Goal: Transaction & Acquisition: Purchase product/service

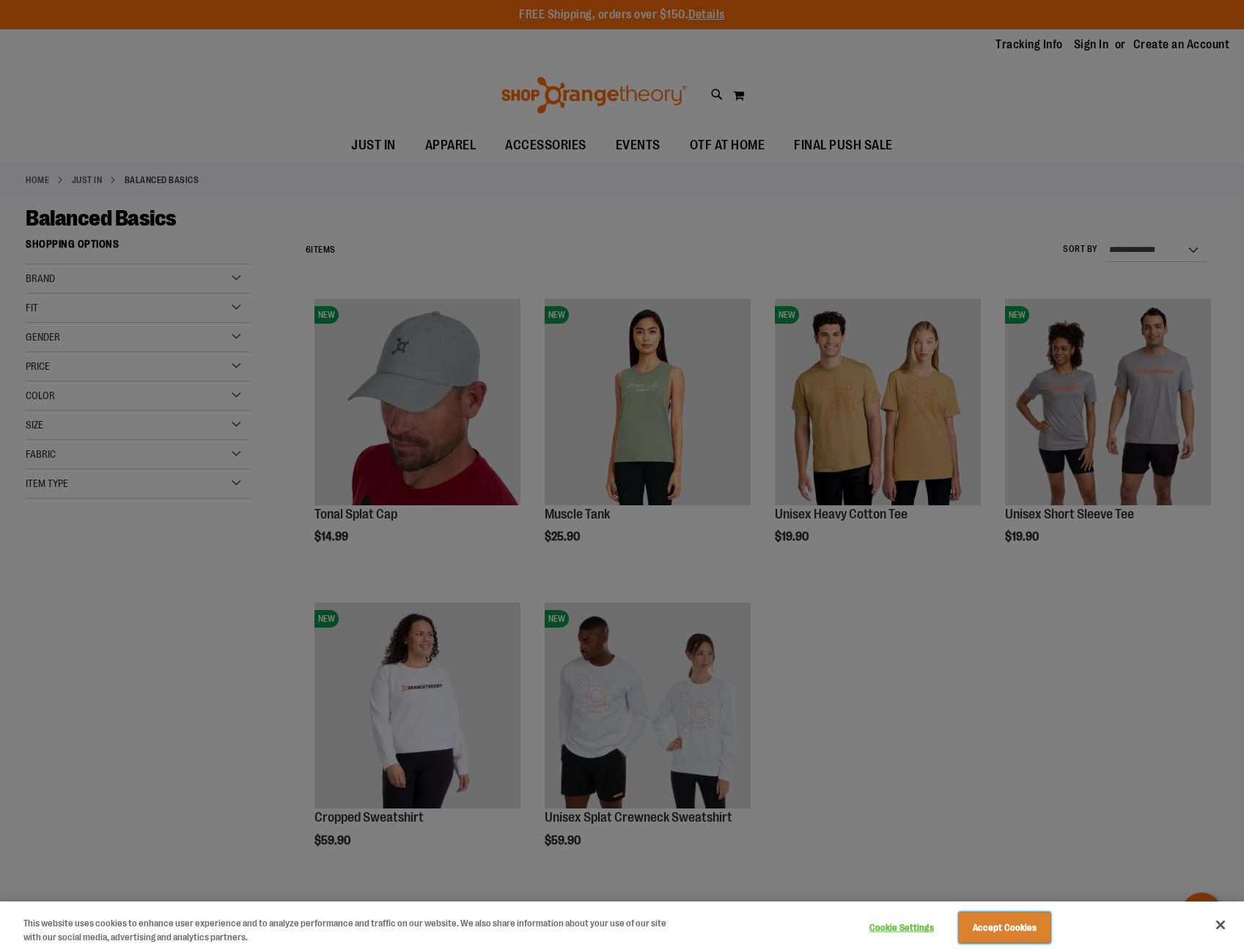
click at [1023, 923] on button "Accept Cookies" at bounding box center [1004, 928] width 92 height 31
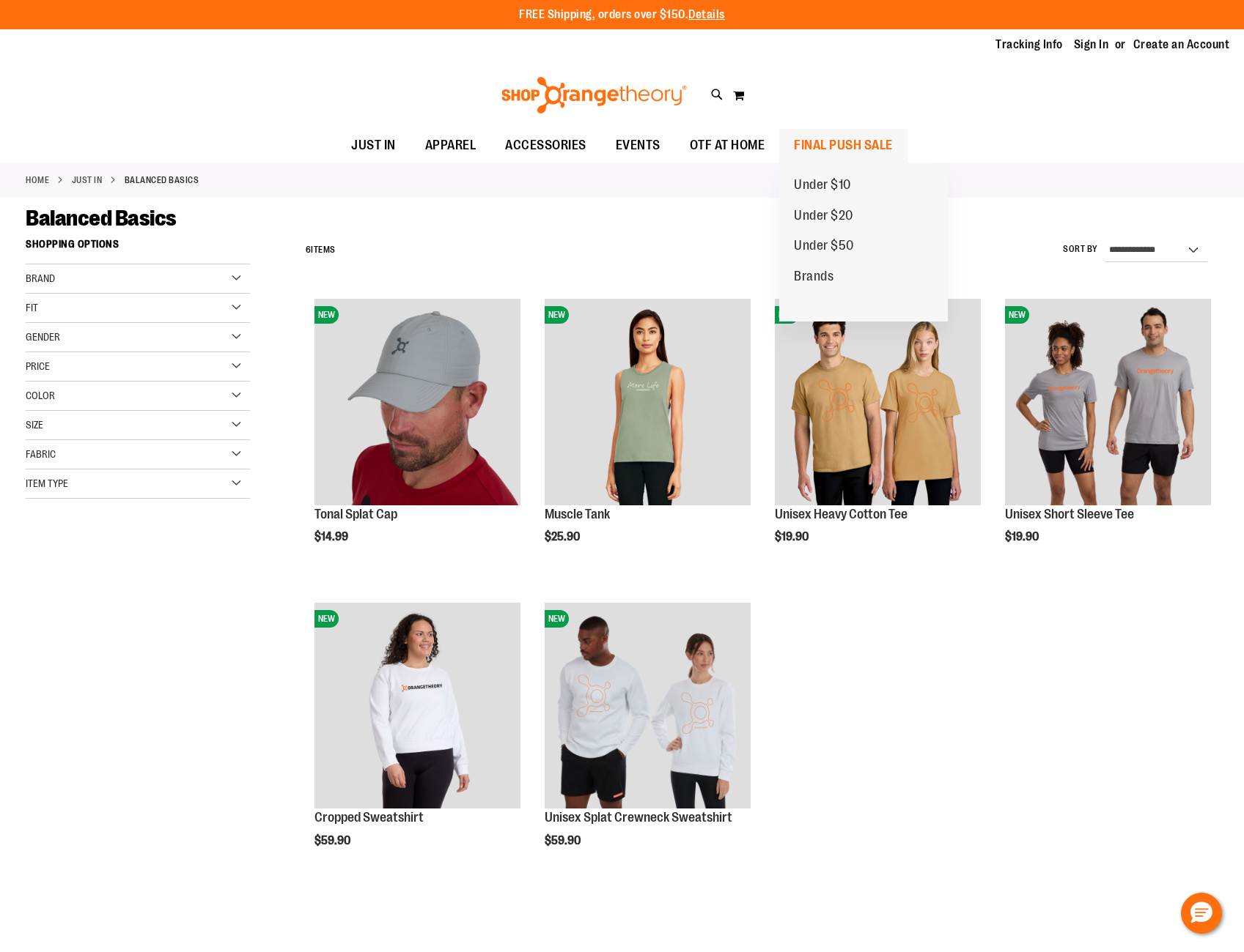
click at [842, 147] on span "FINAL PUSH SALE" at bounding box center [843, 145] width 99 height 33
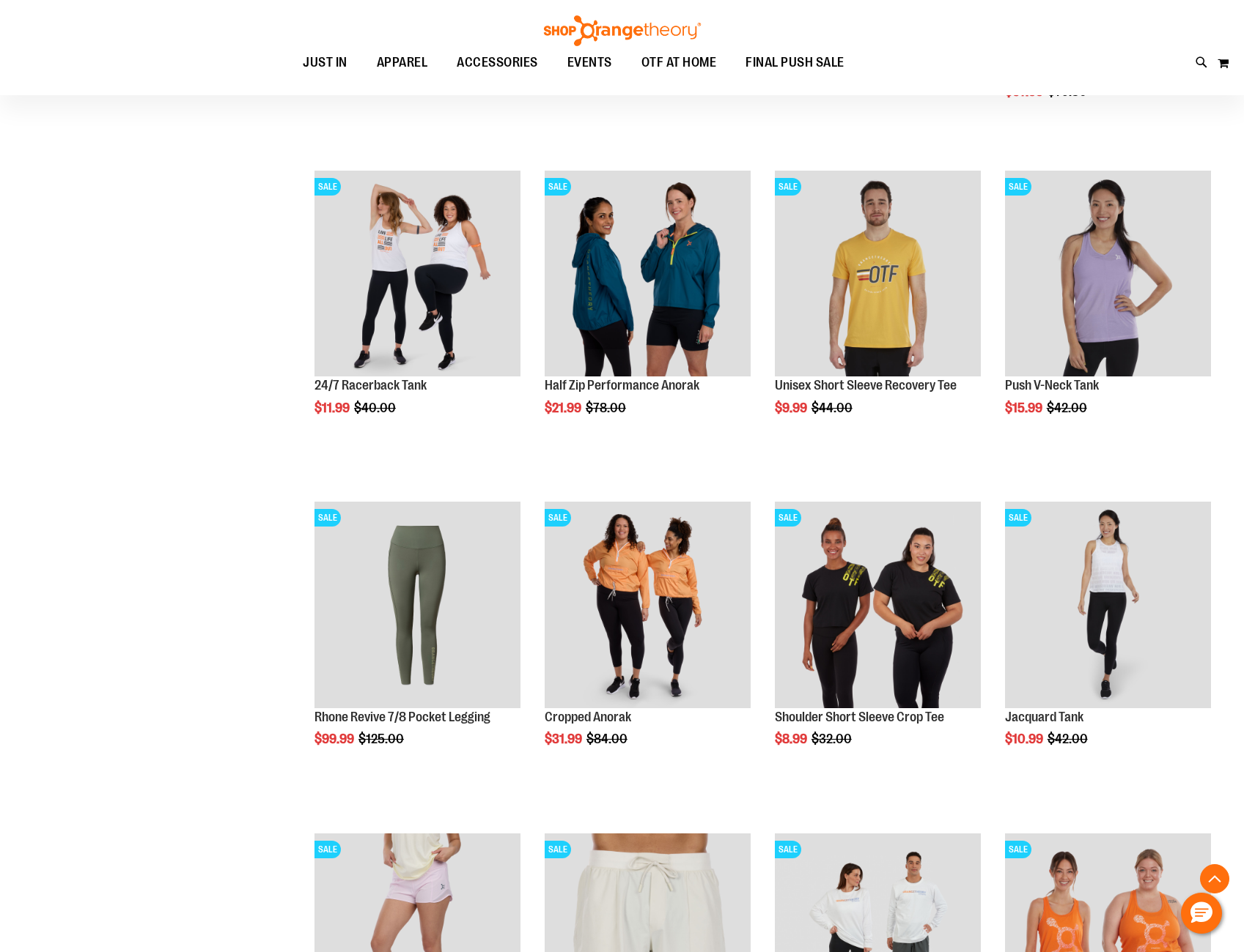
scroll to position [969, 0]
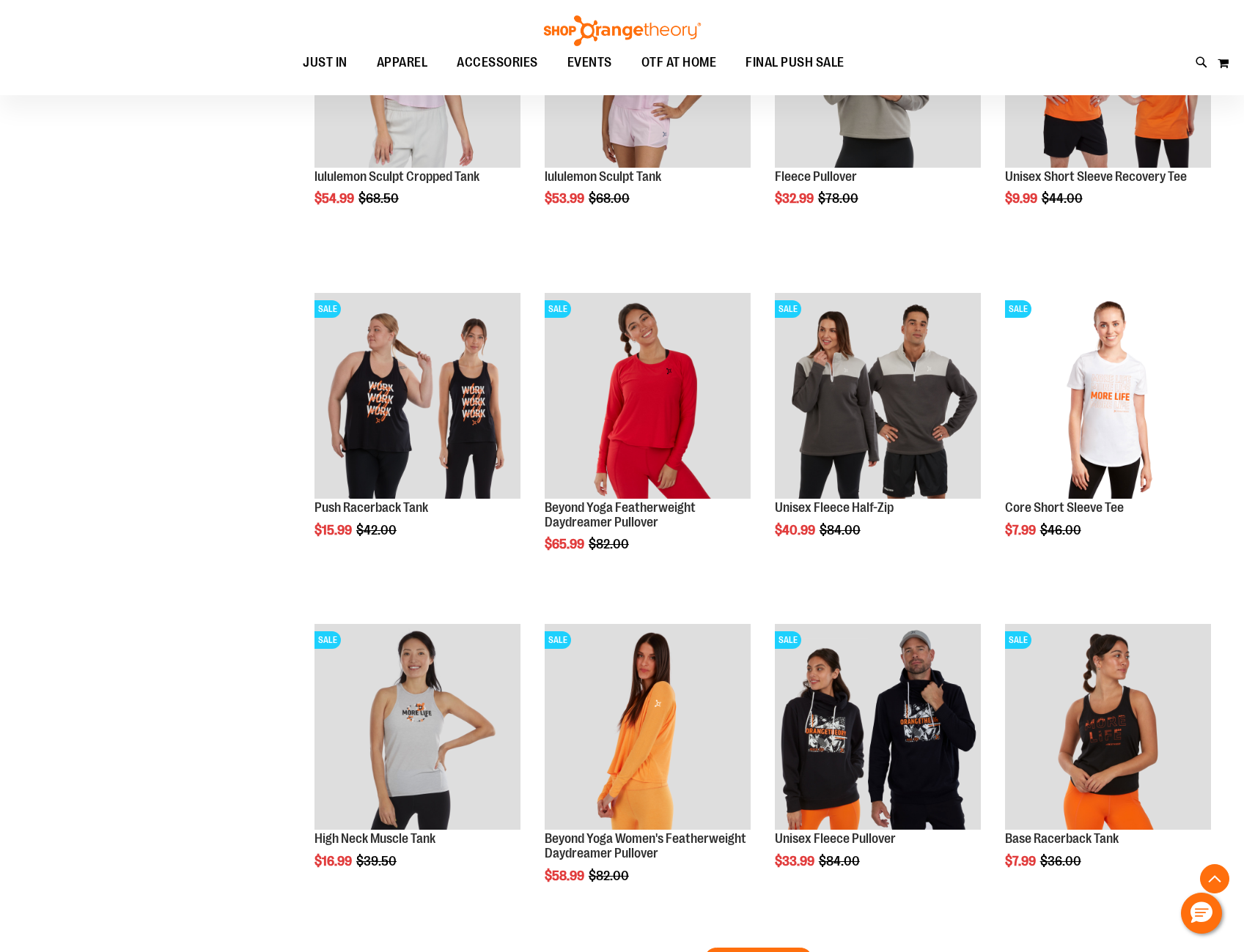
scroll to position [2508, 0]
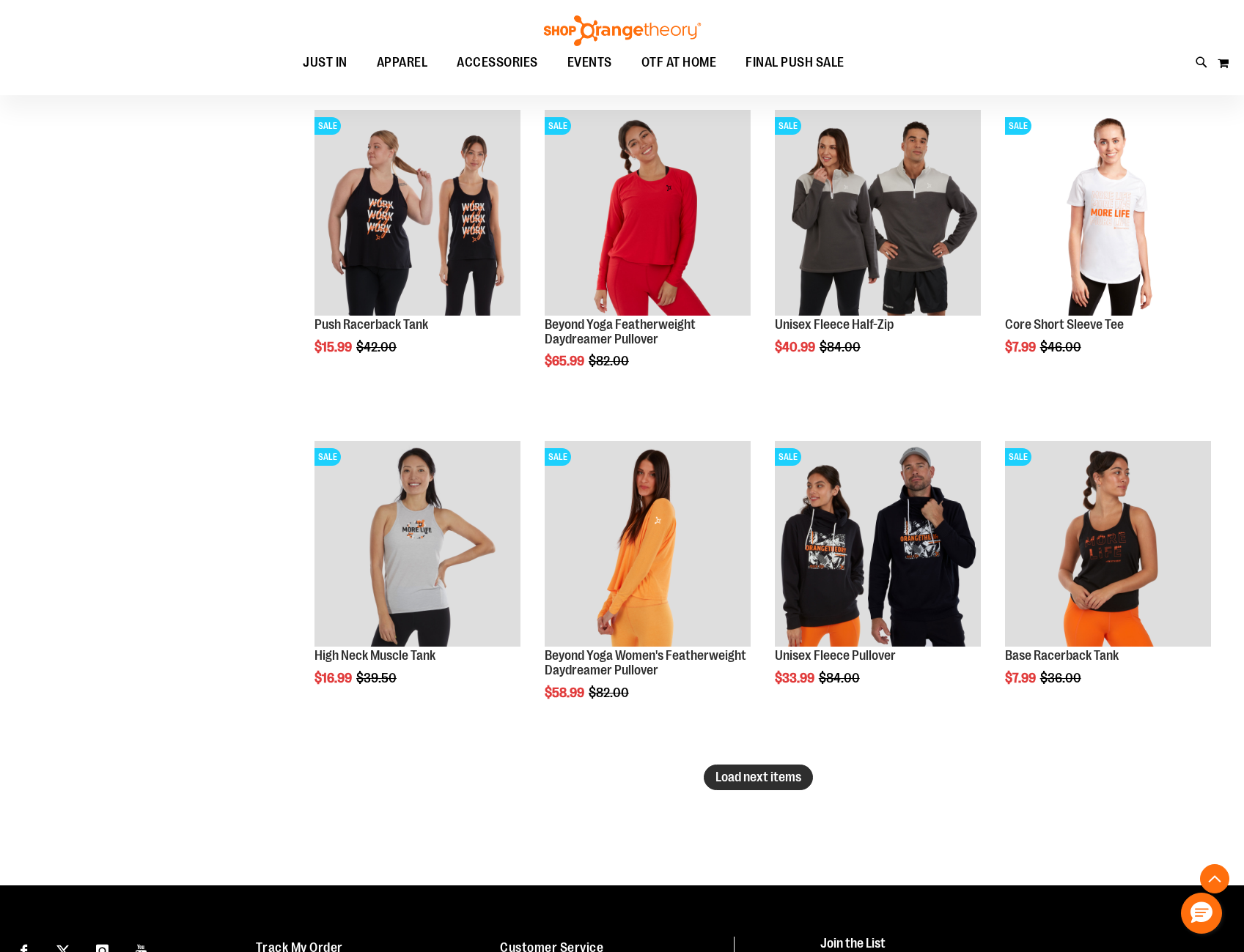
click at [772, 779] on span "Load next items" at bounding box center [758, 777] width 85 height 15
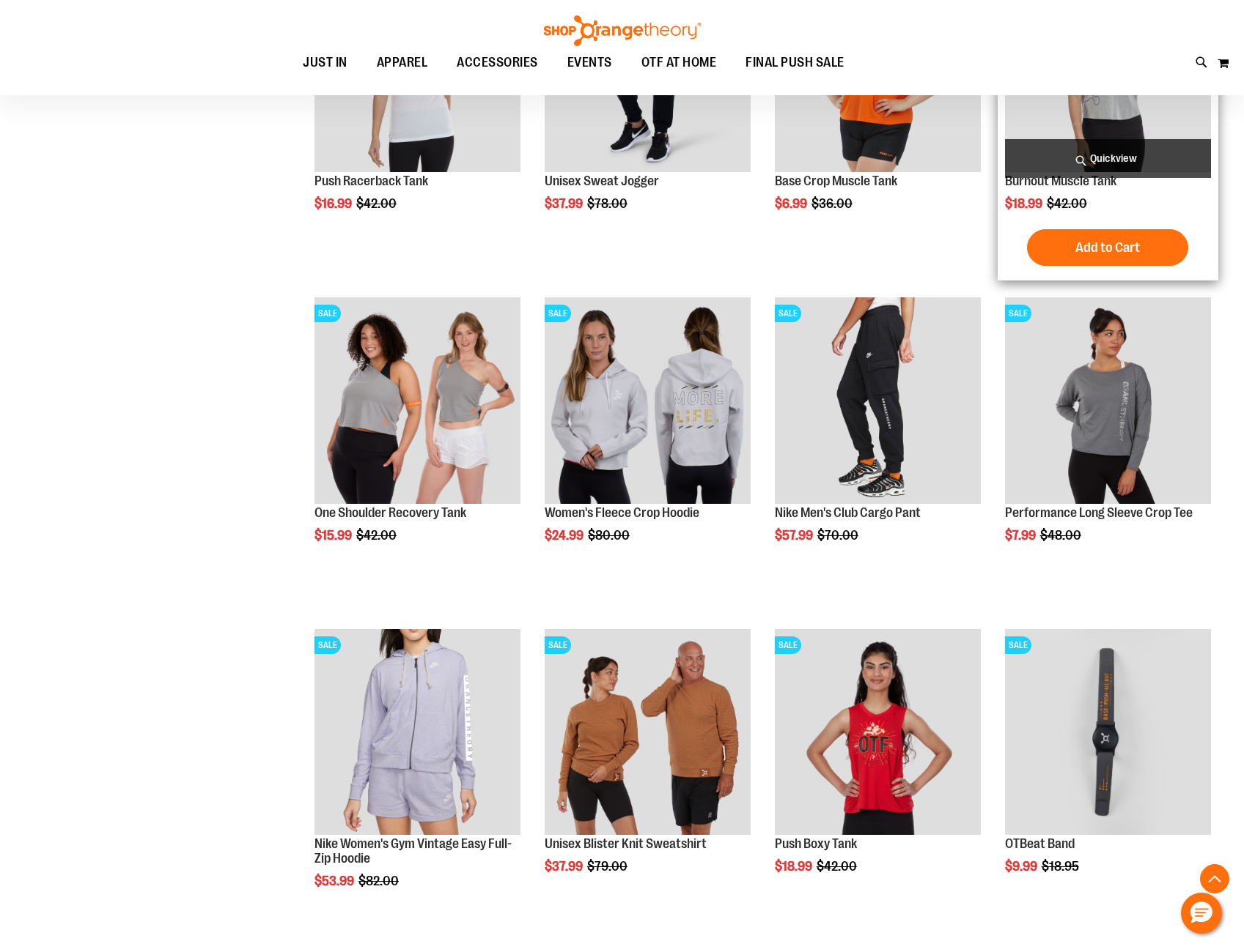
scroll to position [3534, 0]
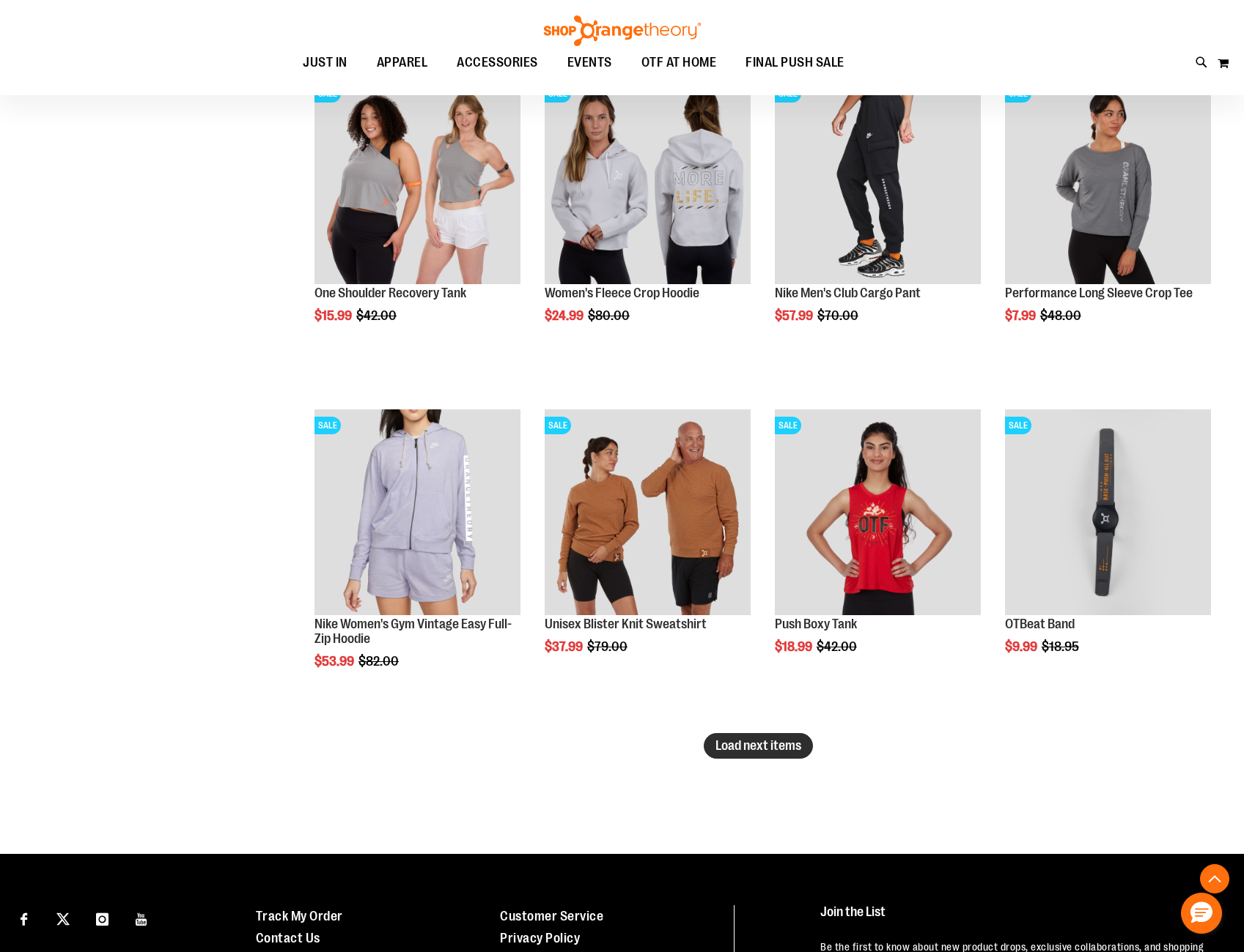
click at [789, 750] on span "Load next items" at bounding box center [758, 745] width 85 height 15
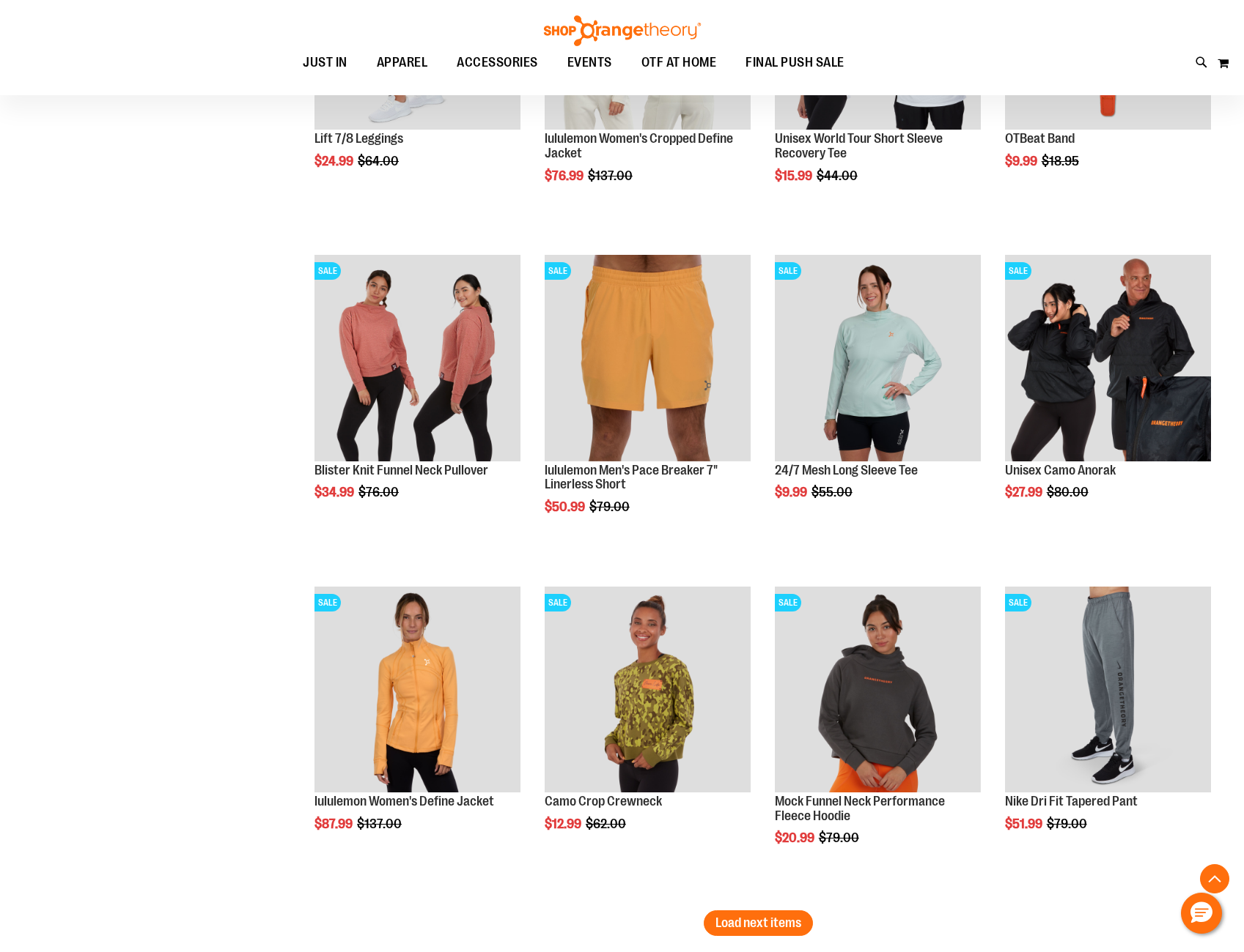
scroll to position [4559, 0]
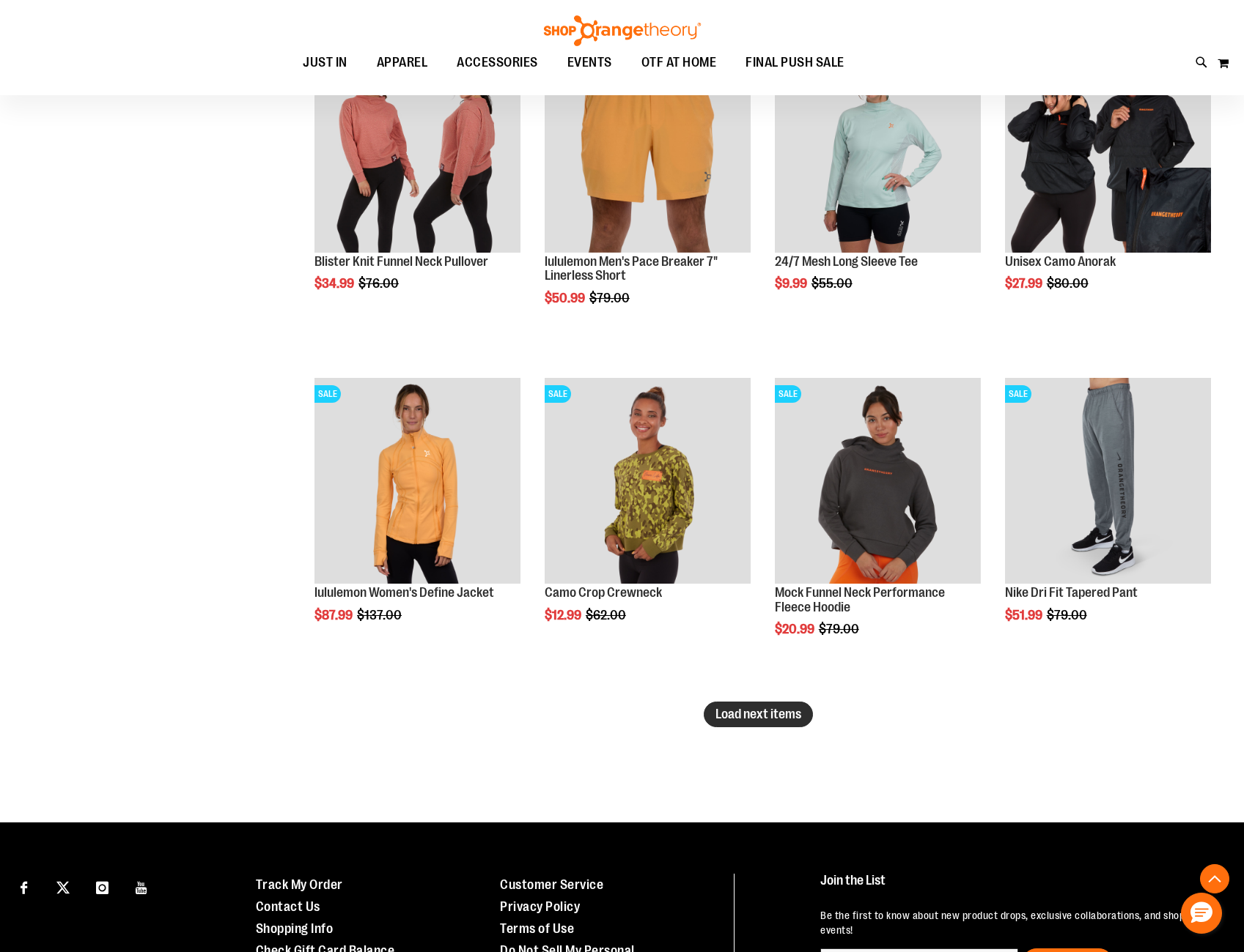
click at [780, 723] on button "Load next items" at bounding box center [759, 714] width 109 height 25
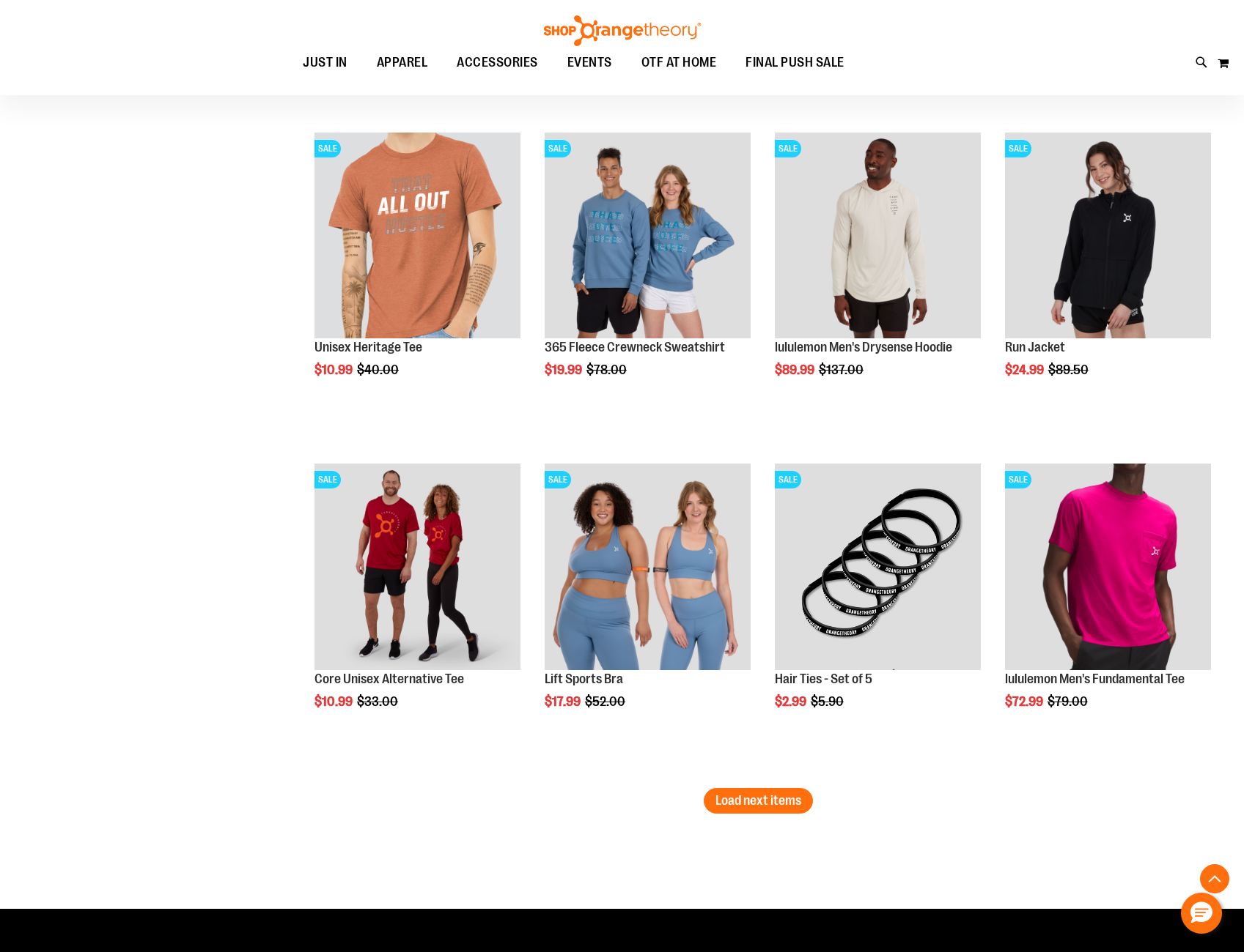
scroll to position [5658, 0]
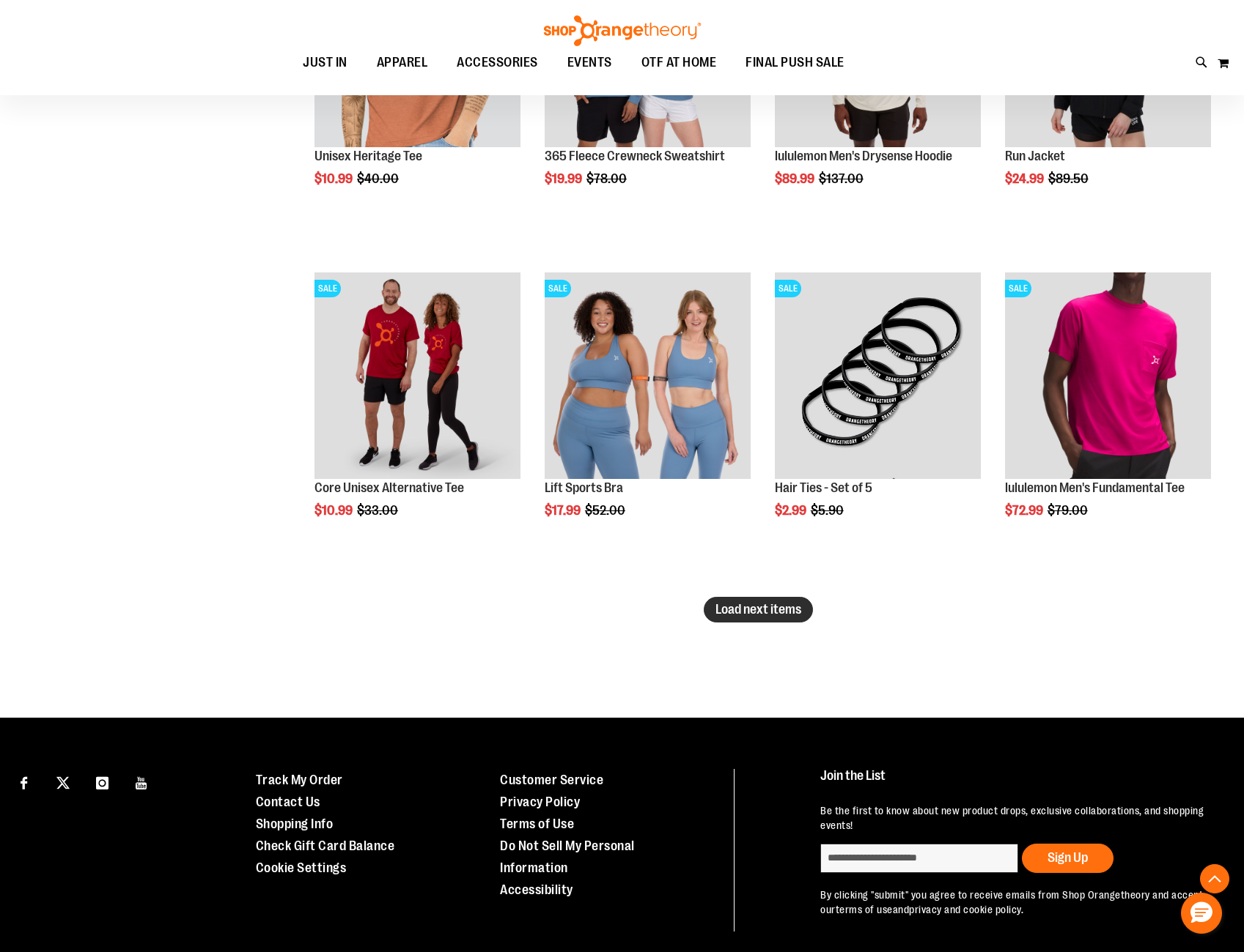
click at [776, 608] on span "Load next items" at bounding box center [758, 609] width 85 height 15
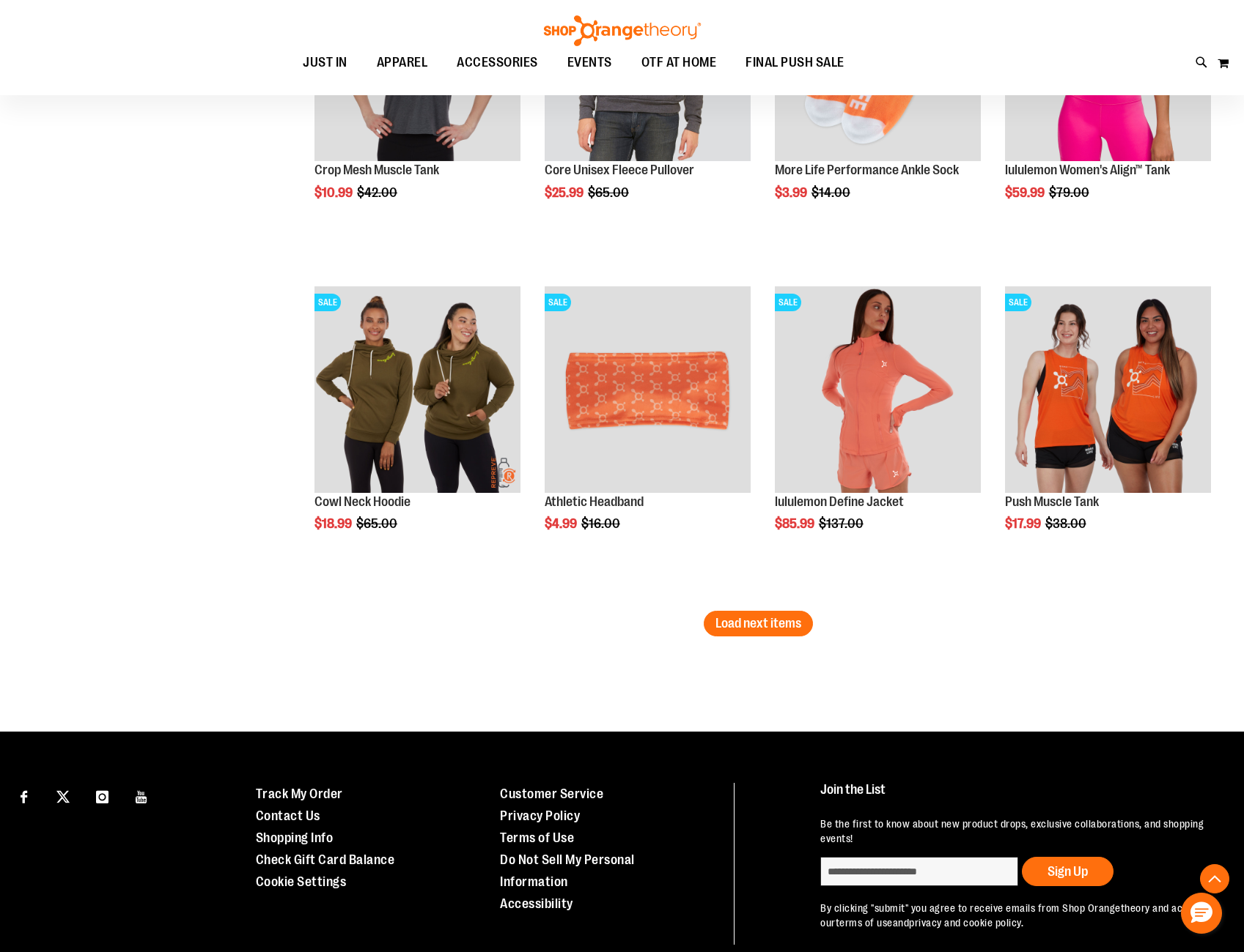
scroll to position [6684, 0]
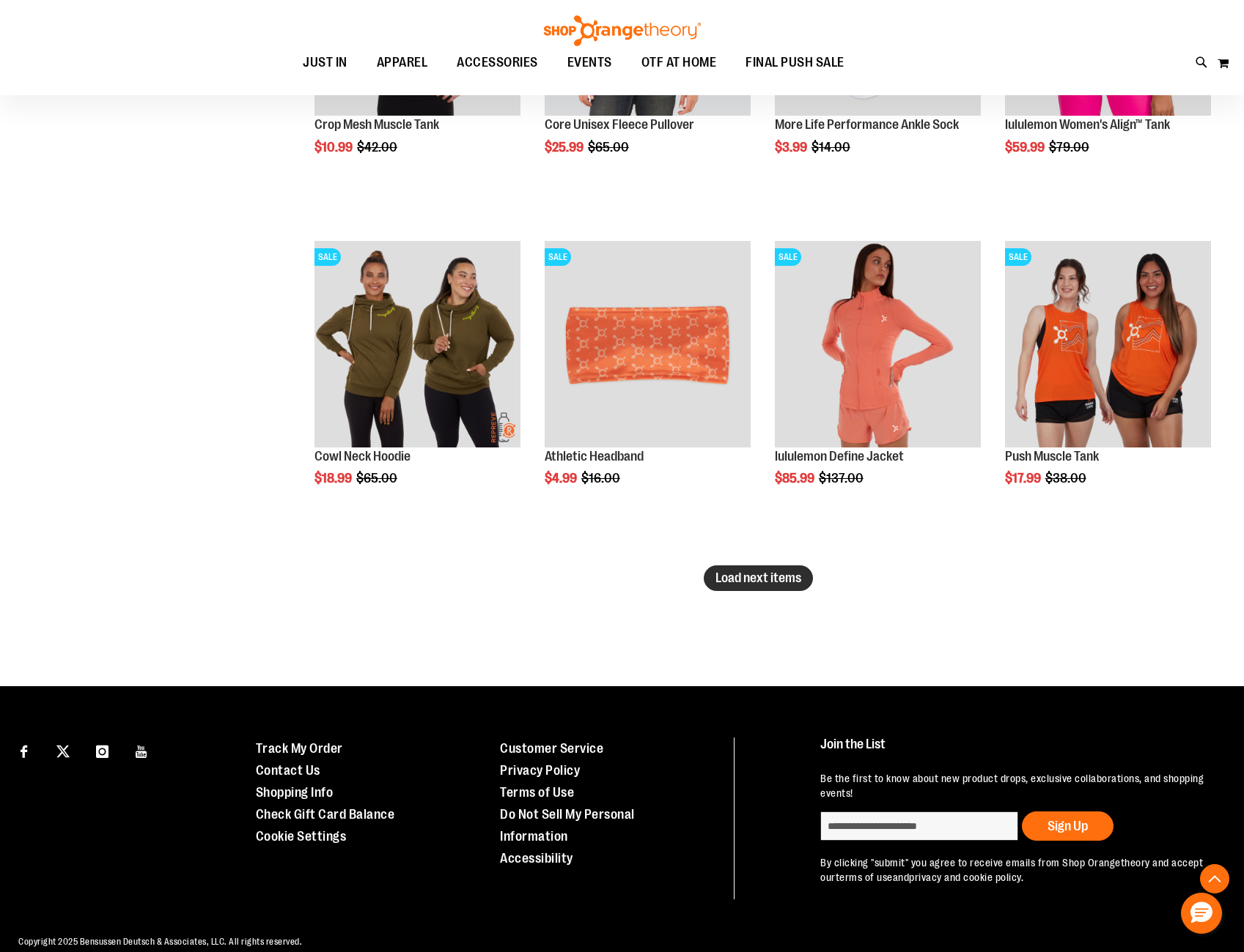
click at [745, 578] on span "Load next items" at bounding box center [758, 578] width 85 height 15
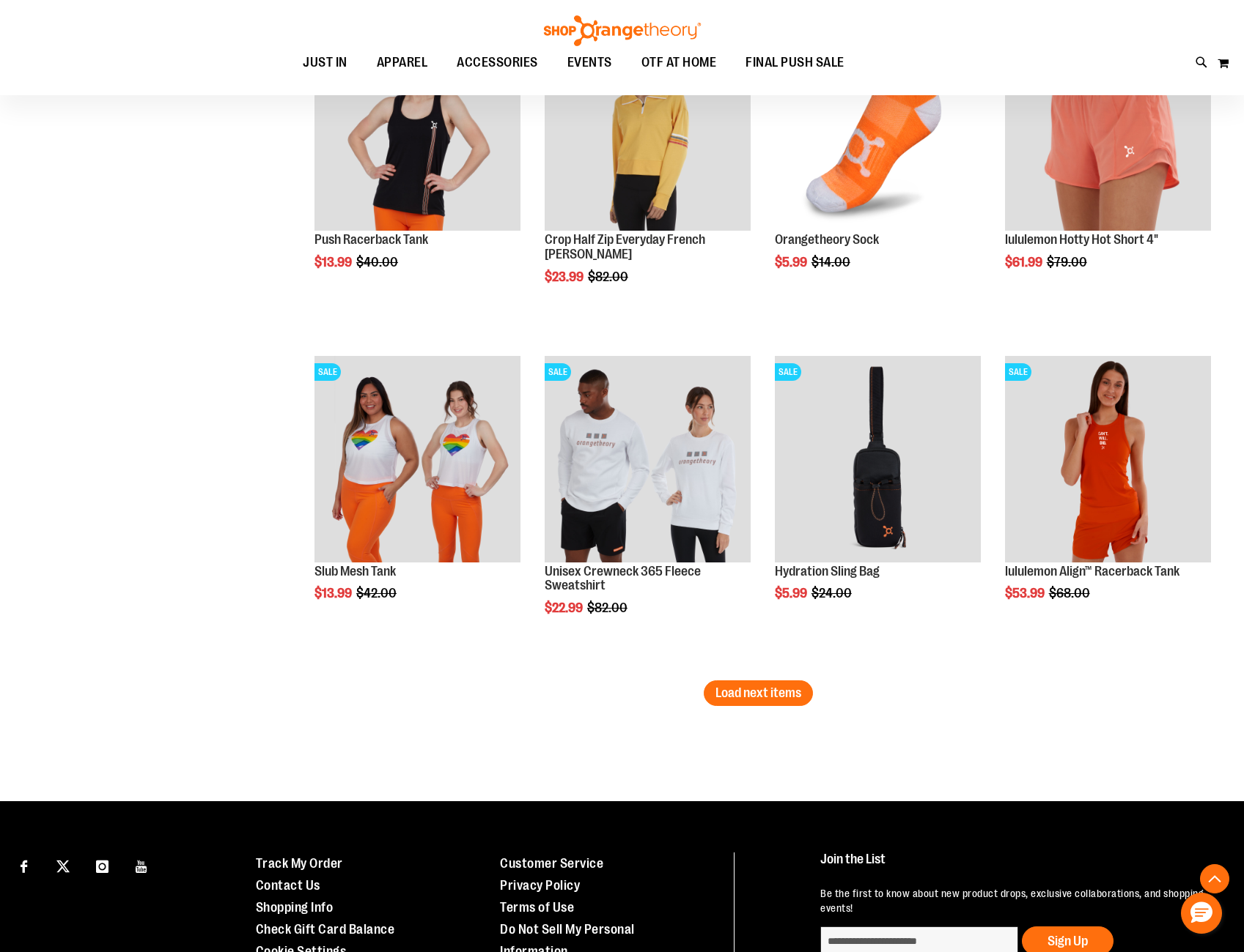
scroll to position [7700, 0]
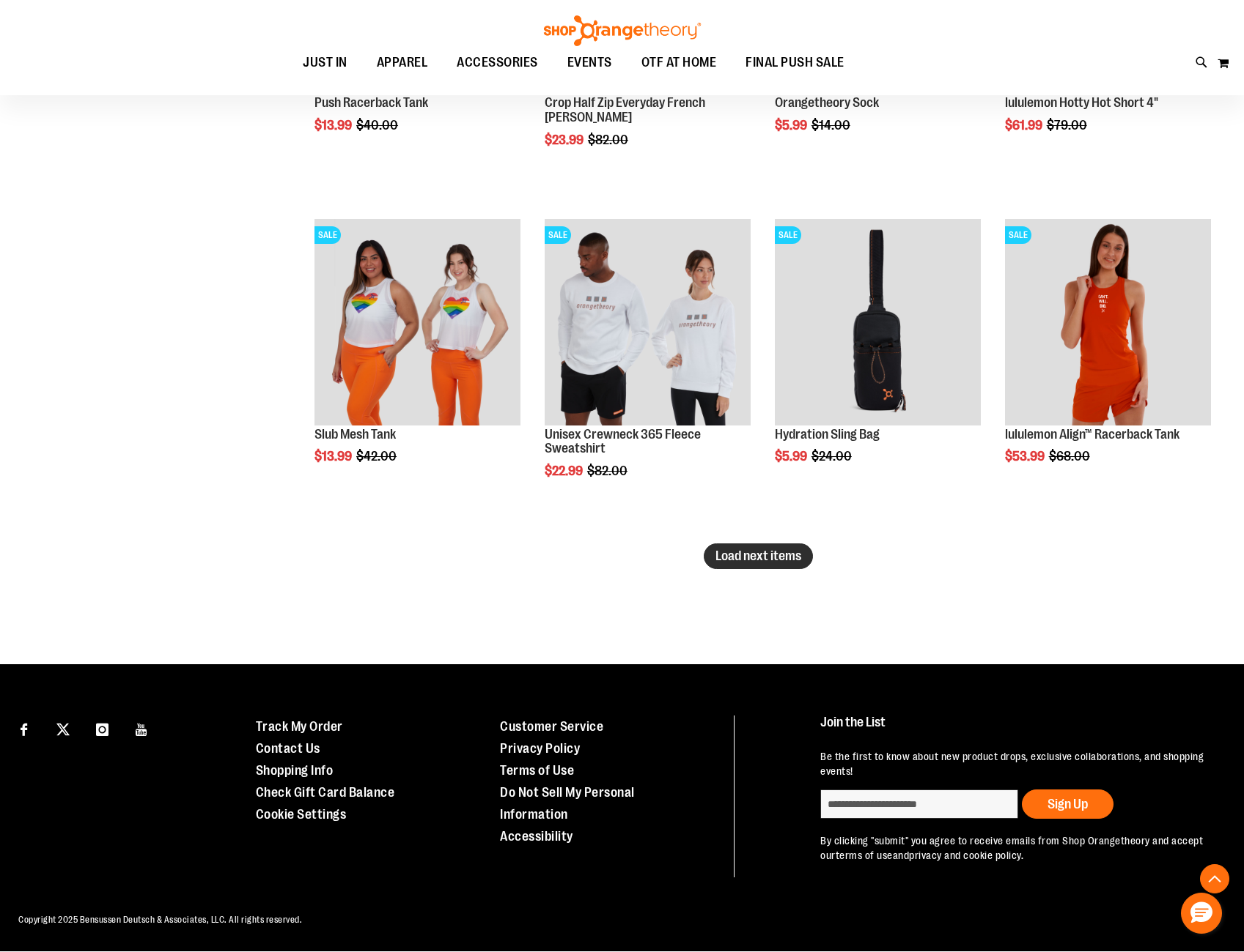
click at [767, 544] on button "Load next items" at bounding box center [759, 556] width 109 height 25
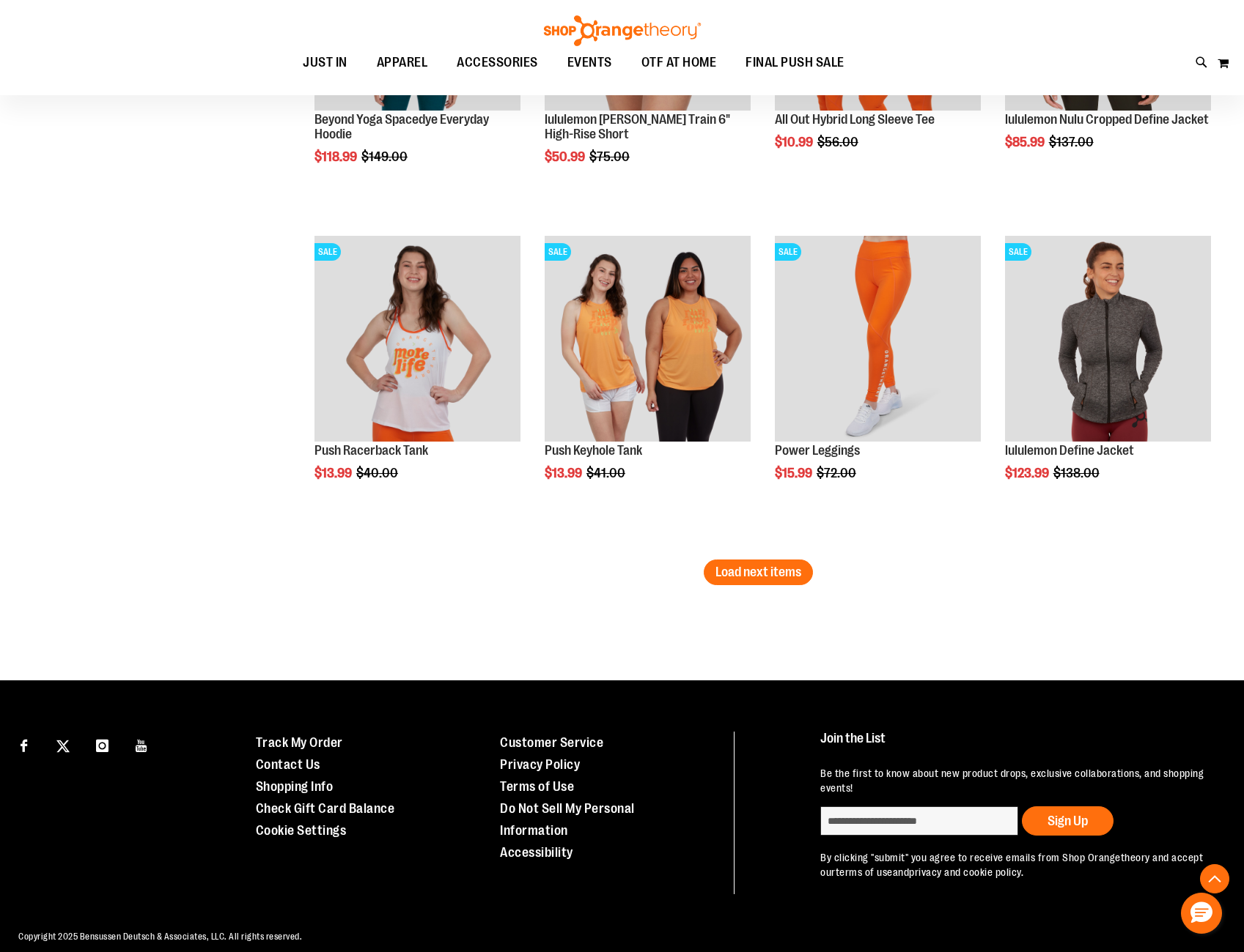
scroll to position [8694, 0]
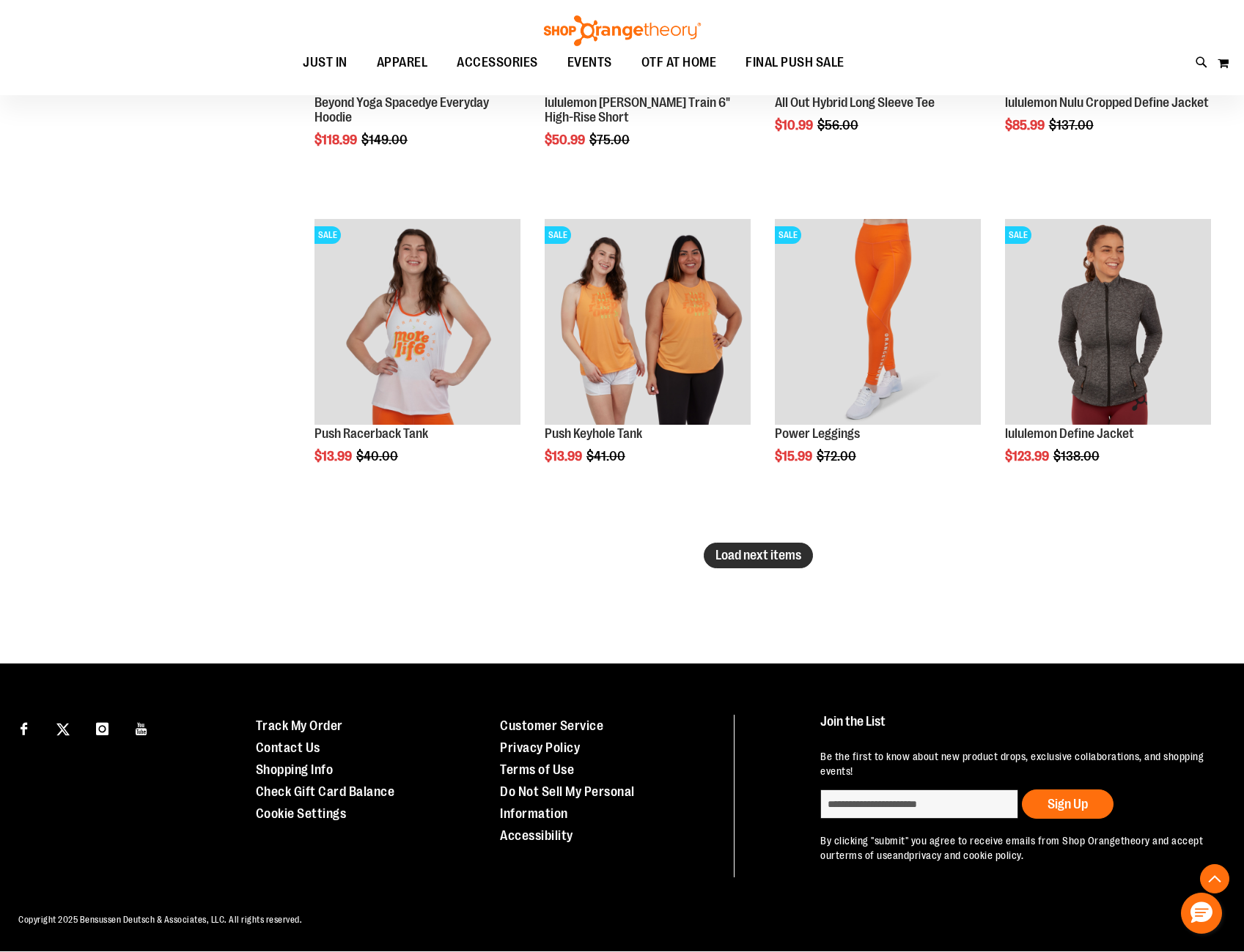
click at [767, 558] on span "Load next items" at bounding box center [758, 555] width 85 height 15
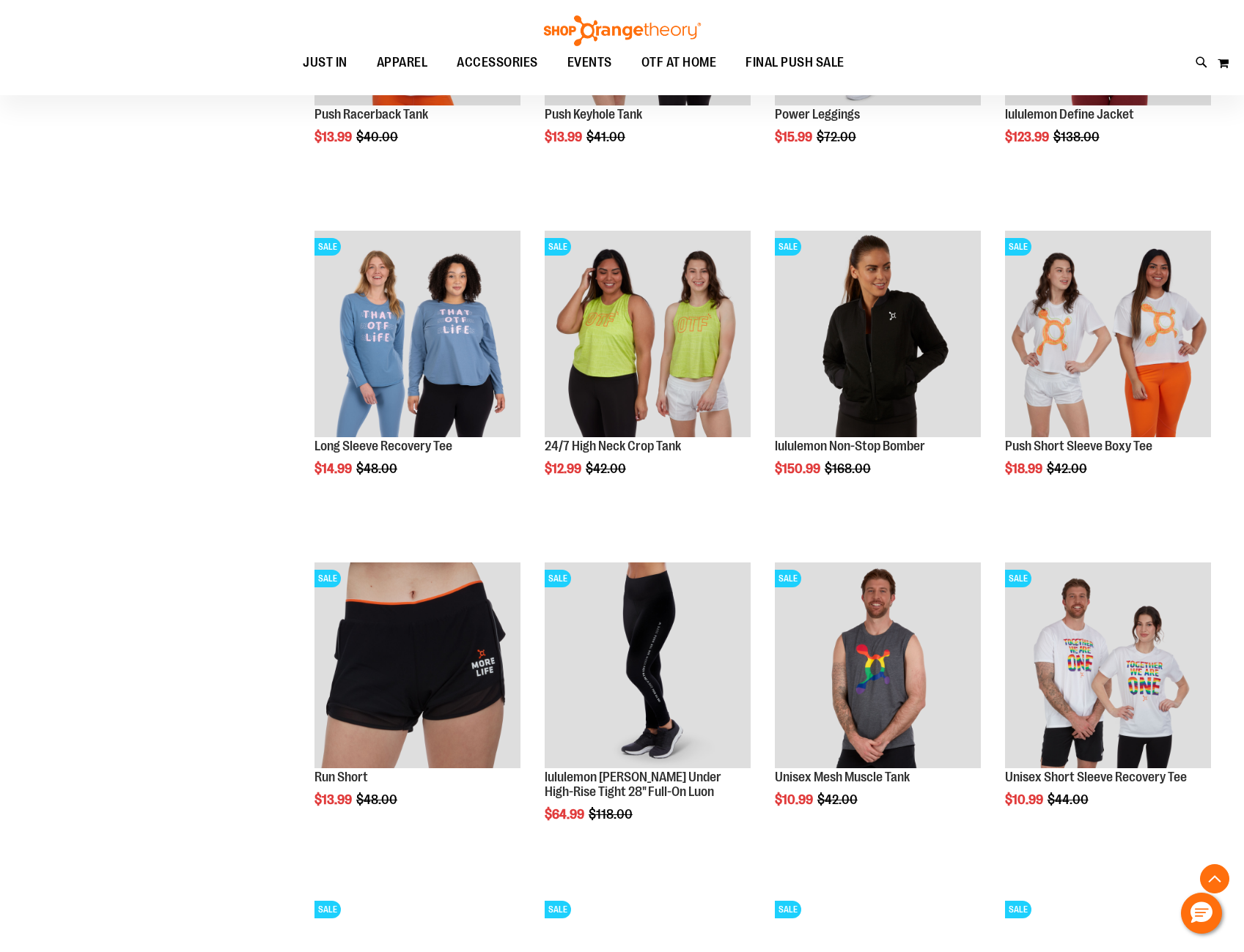
scroll to position [9331, 0]
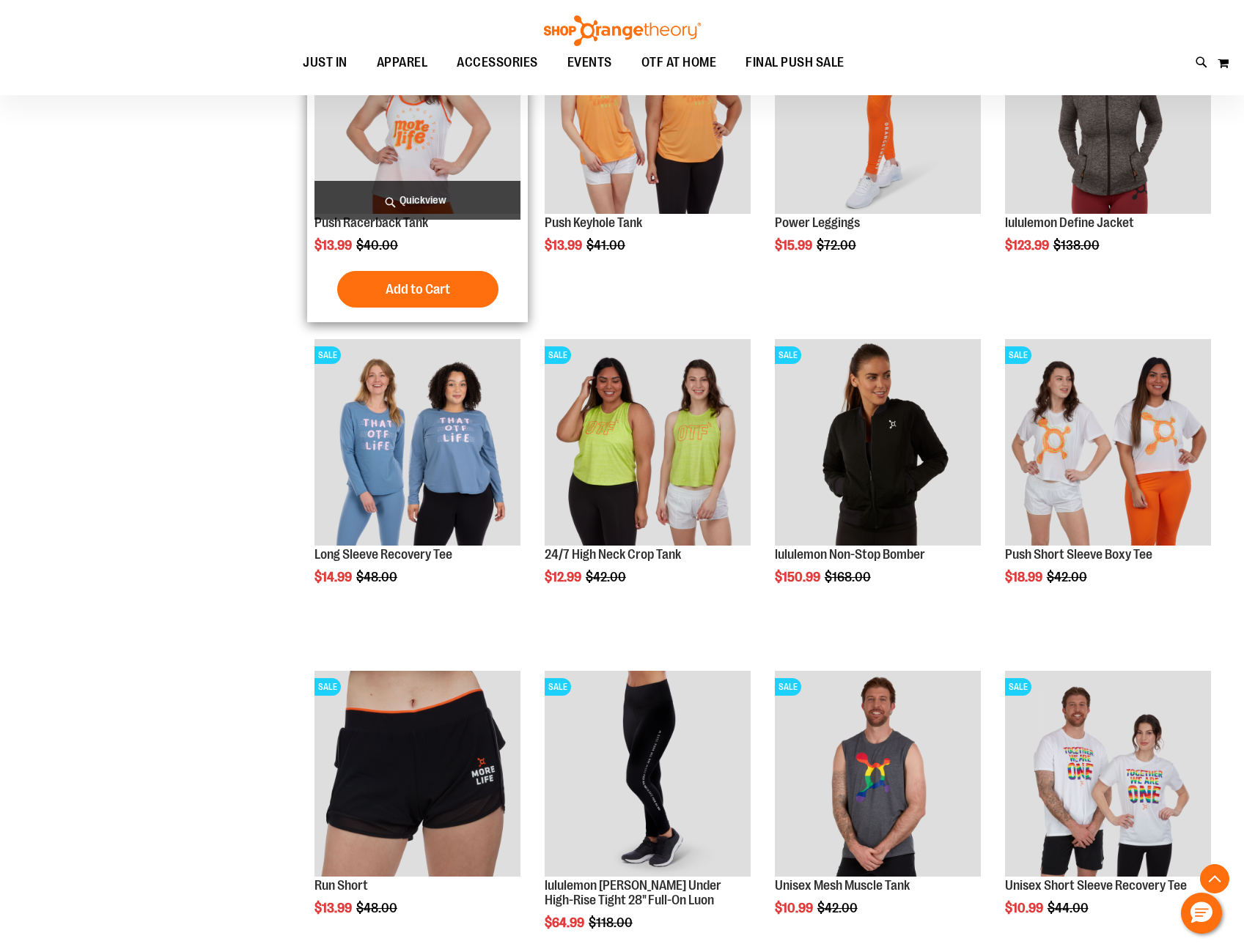
scroll to position [8647, 0]
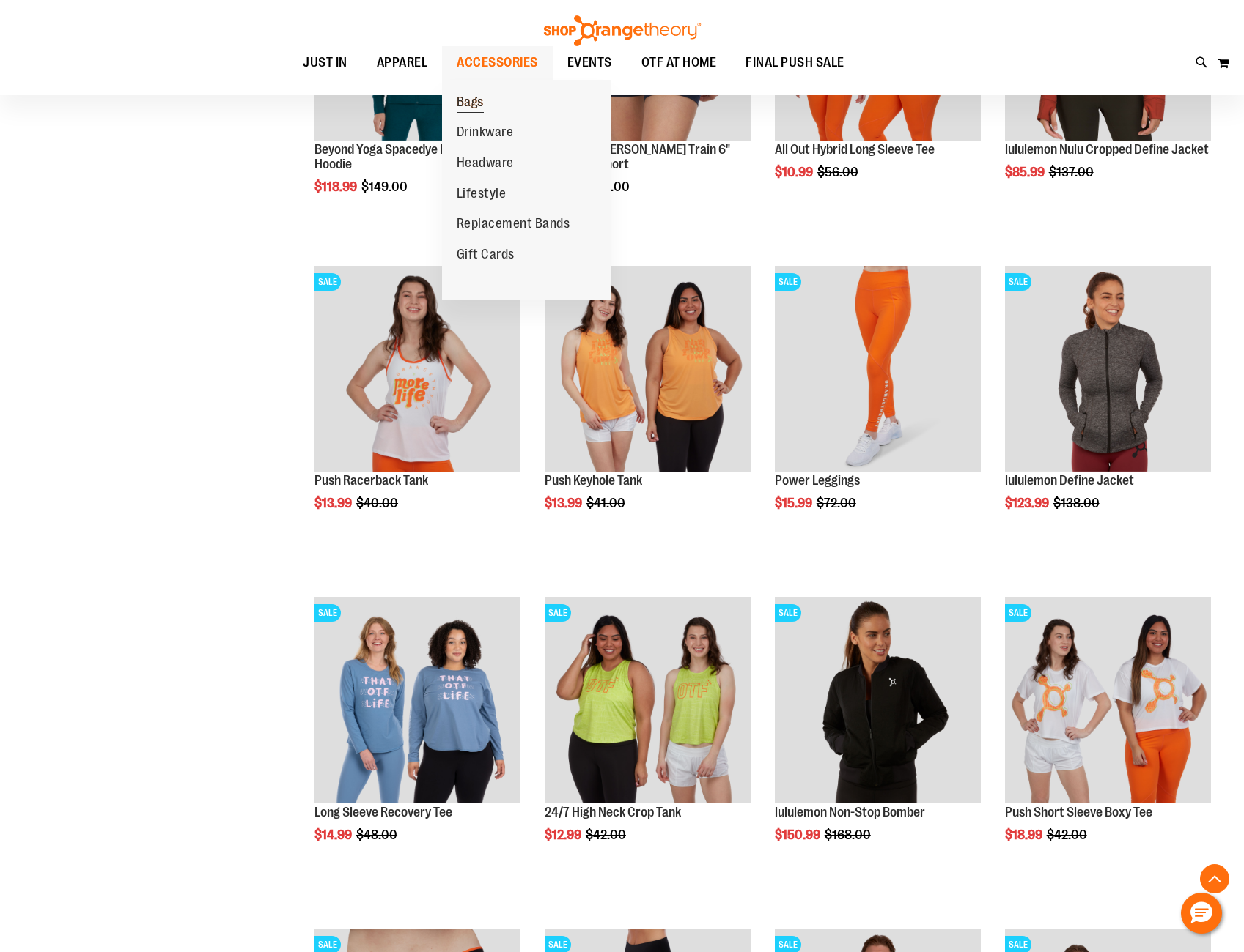
click at [474, 106] on span "Bags" at bounding box center [469, 104] width 27 height 18
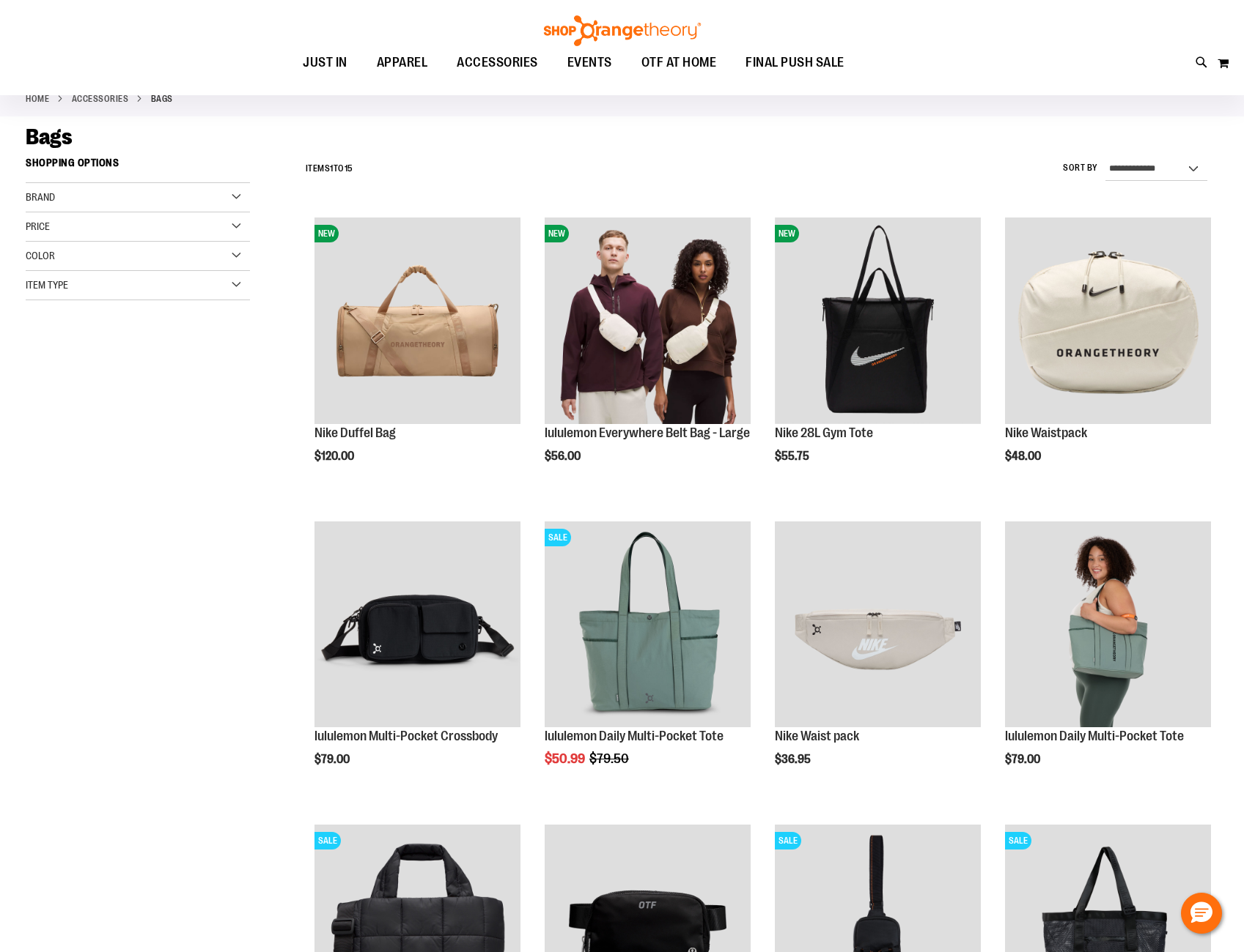
scroll to position [18, 0]
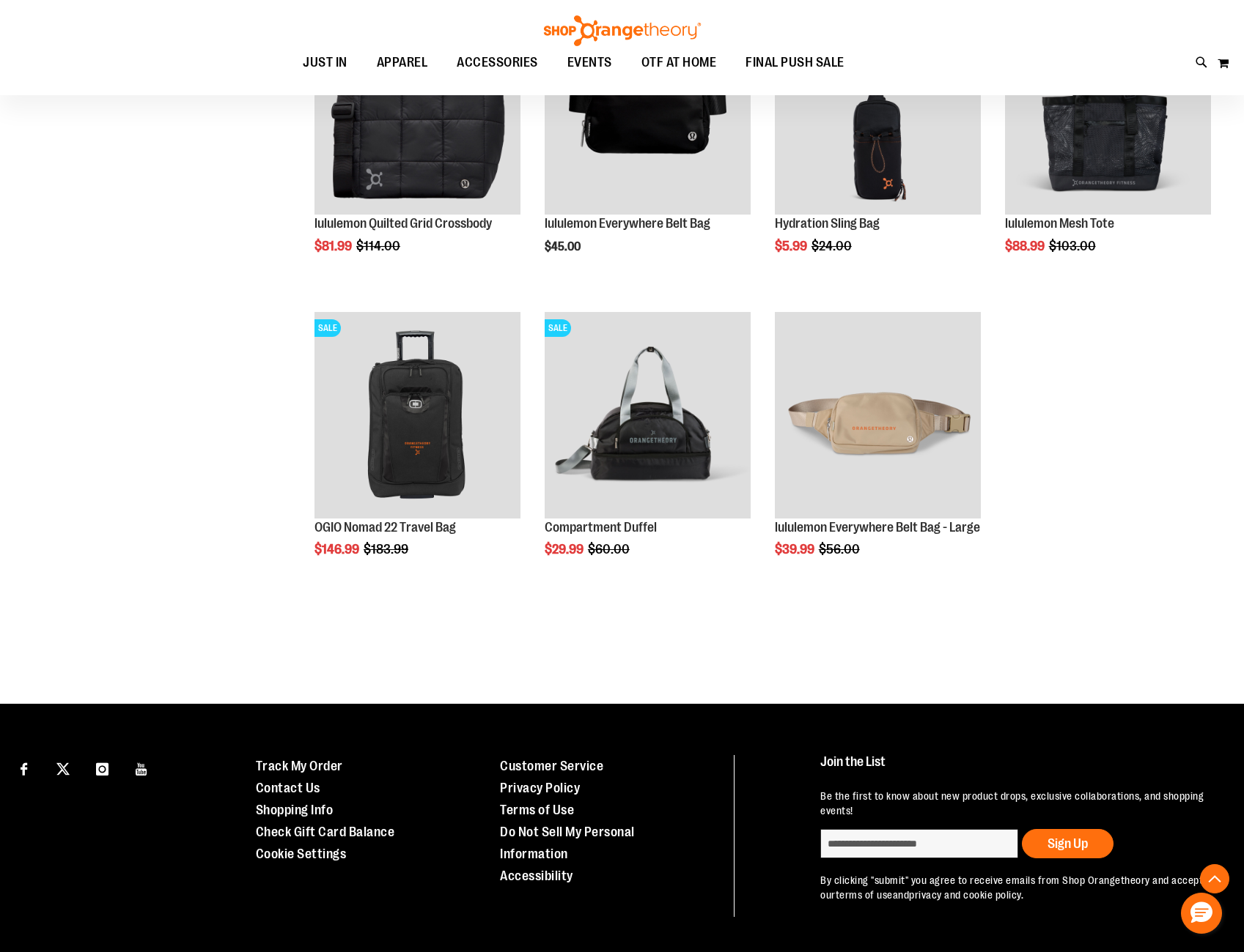
scroll to position [677, 0]
